Goal: Information Seeking & Learning: Learn about a topic

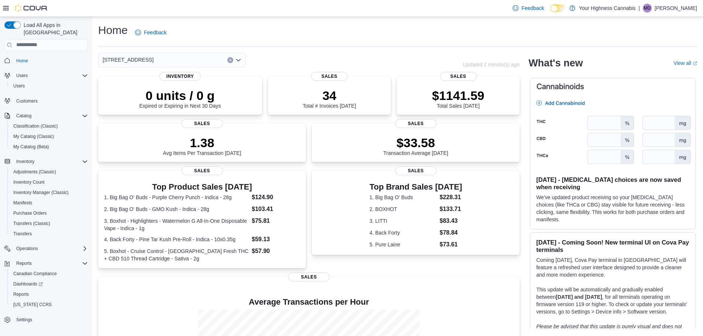
click at [217, 65] on div "[STREET_ADDRESS]" at bounding box center [172, 60] width 148 height 15
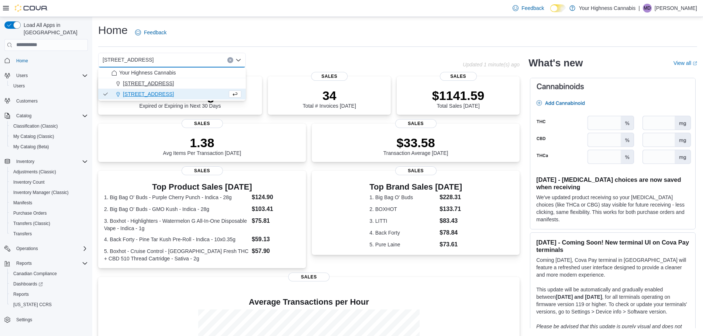
click at [193, 83] on div "415 Exmouth Street, Unit 104" at bounding box center [176, 83] width 130 height 7
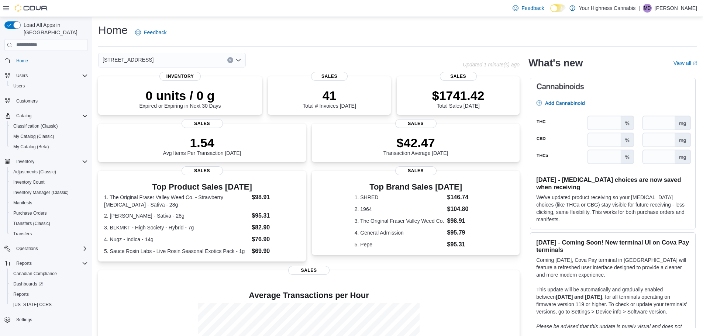
click at [204, 64] on div "415 Exmouth Street, Unit 104 Combo box. Selected. 415 Exmouth Street, Unit 104.…" at bounding box center [172, 60] width 148 height 15
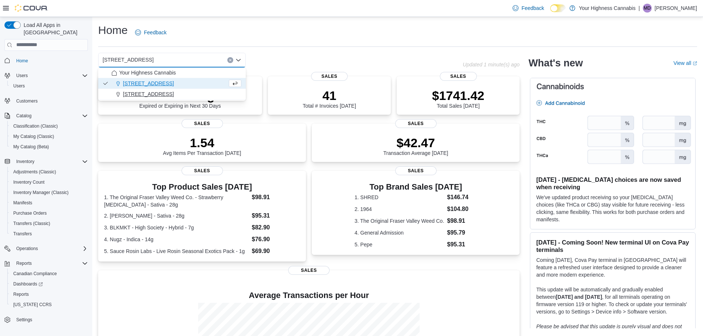
click at [178, 92] on div "[STREET_ADDRESS]" at bounding box center [176, 93] width 130 height 7
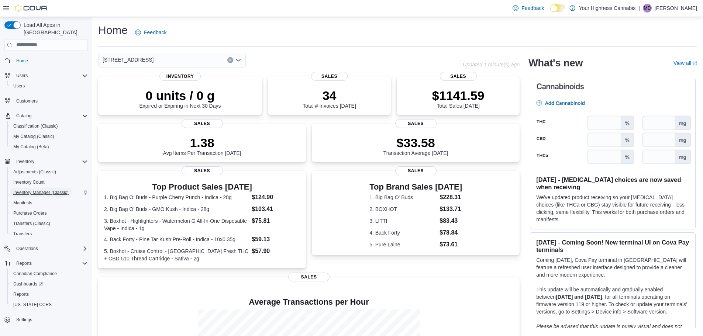
click at [30, 190] on span "Inventory Manager (Classic)" at bounding box center [40, 193] width 55 height 6
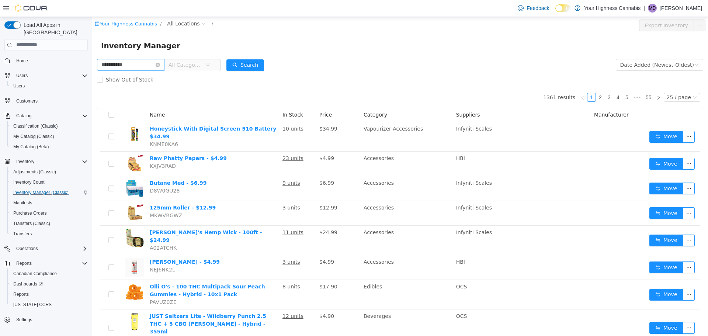
type input "**********"
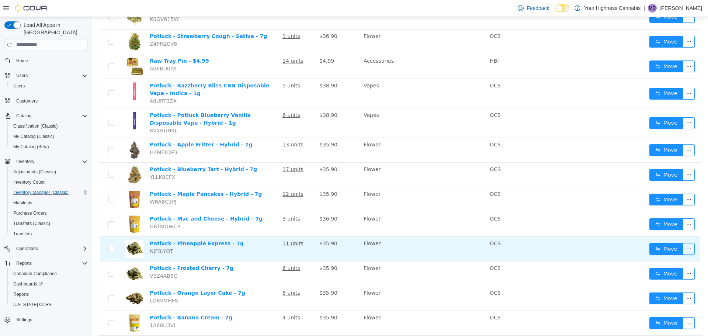
scroll to position [138, 0]
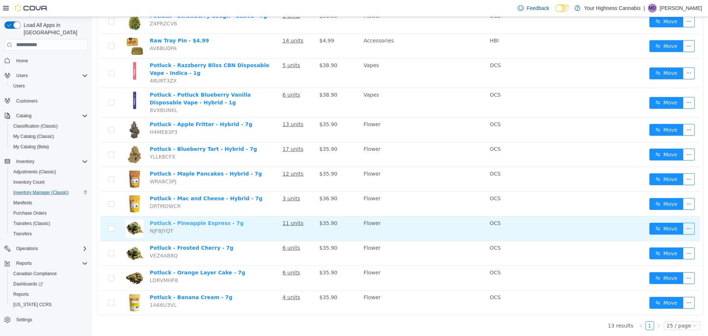
click at [212, 224] on link "Potluck - Pineapple Express - 7g" at bounding box center [197, 223] width 94 height 6
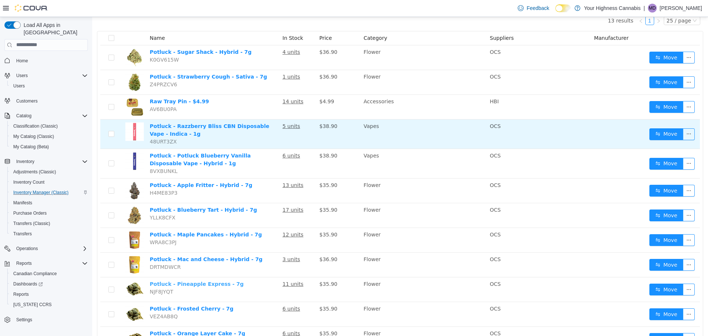
scroll to position [64, 0]
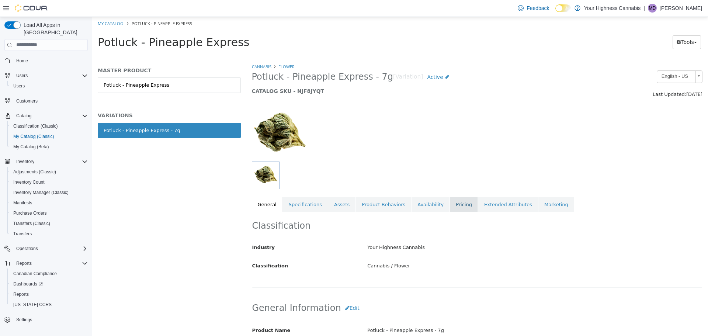
click at [450, 199] on link "Pricing" at bounding box center [464, 204] width 28 height 15
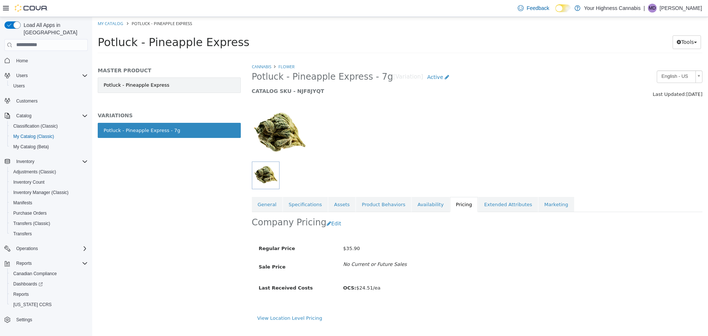
click at [138, 80] on link "Potluck - Pineapple Express" at bounding box center [169, 84] width 143 height 15
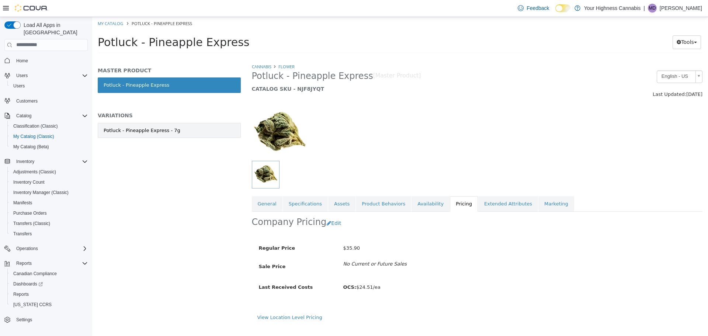
click at [165, 127] on div "Potluck - Pineapple Express - 7g" at bounding box center [142, 130] width 77 height 7
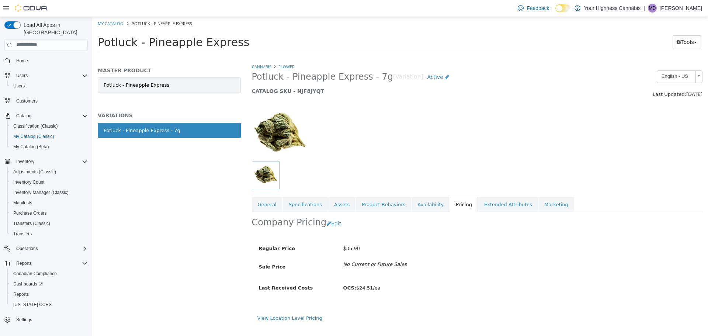
click at [184, 84] on link "Potluck - Pineapple Express" at bounding box center [169, 84] width 143 height 15
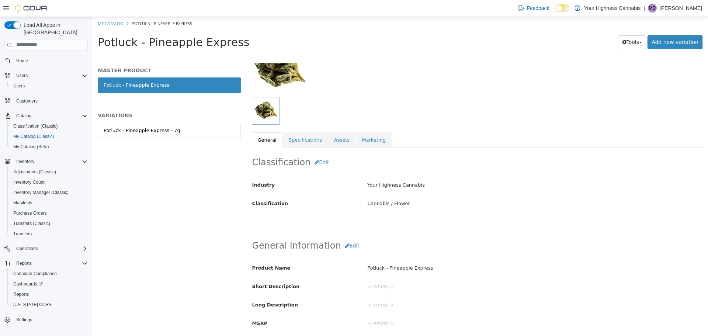
scroll to position [74, 0]
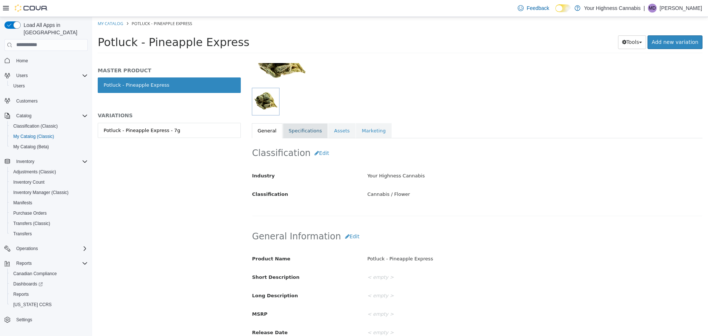
click at [307, 133] on link "Specifications" at bounding box center [305, 130] width 45 height 15
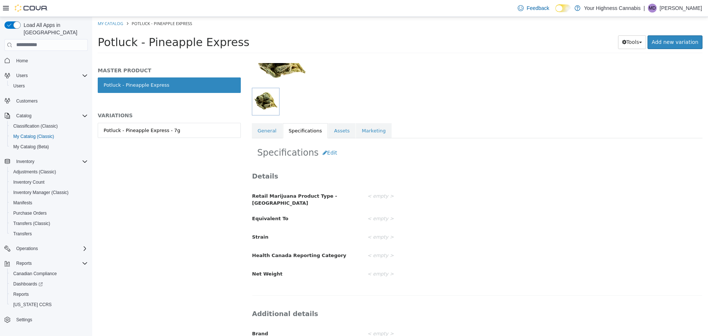
drag, startPoint x: 330, startPoint y: 132, endPoint x: 337, endPoint y: 133, distance: 7.1
click at [331, 132] on link "Assets" at bounding box center [341, 130] width 27 height 15
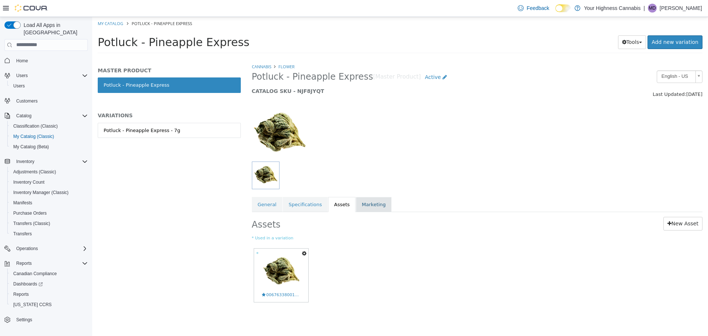
click at [371, 200] on link "Marketing" at bounding box center [374, 204] width 36 height 15
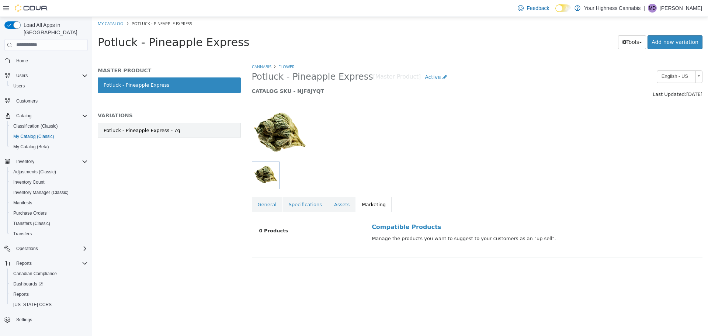
click at [186, 130] on link "Potluck - Pineapple Express - 7g" at bounding box center [169, 130] width 143 height 15
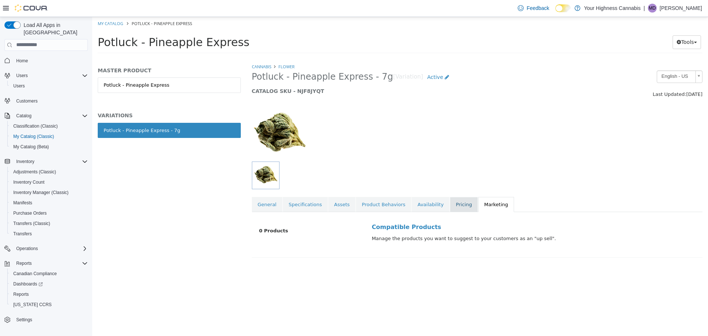
click at [453, 210] on link "Pricing" at bounding box center [464, 204] width 28 height 15
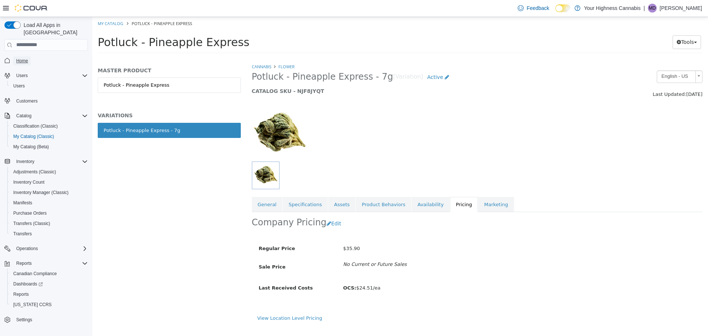
click at [25, 58] on span "Home" at bounding box center [22, 61] width 12 height 6
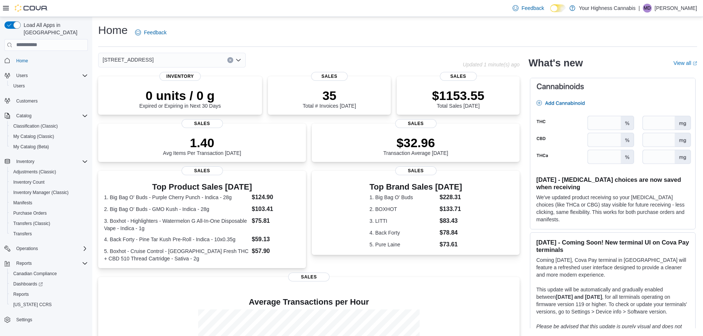
click at [171, 59] on div "[STREET_ADDRESS]" at bounding box center [172, 60] width 148 height 15
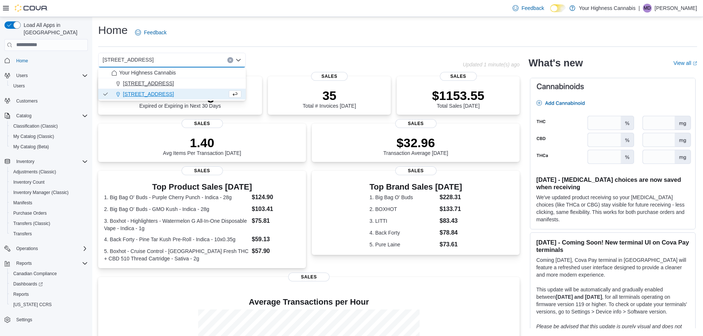
click at [167, 80] on span "[STREET_ADDRESS]" at bounding box center [148, 83] width 51 height 7
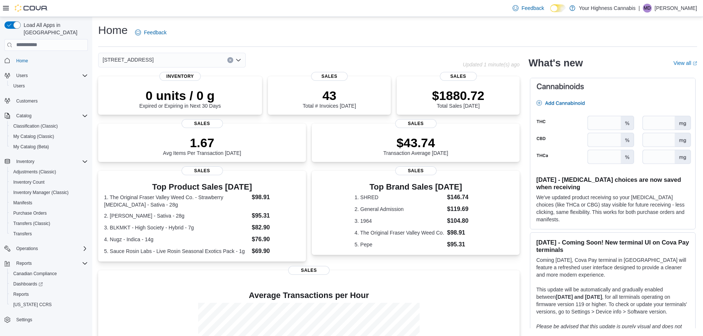
click at [199, 60] on div "[STREET_ADDRESS] Selected. [STREET_ADDRESS]. Press Backspace to delete [STREET_…" at bounding box center [172, 60] width 148 height 15
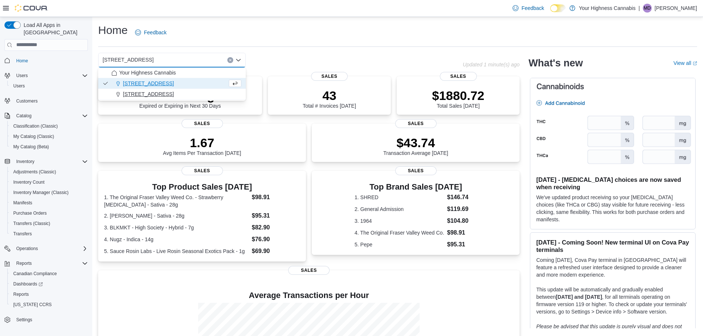
click at [190, 92] on div "[STREET_ADDRESS]" at bounding box center [176, 93] width 130 height 7
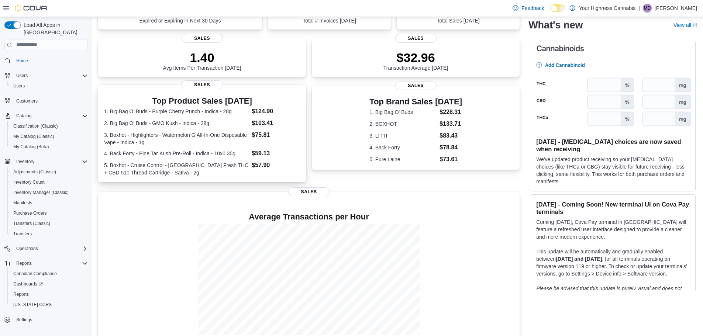
scroll to position [103, 0]
